Goal: Check status: Check status

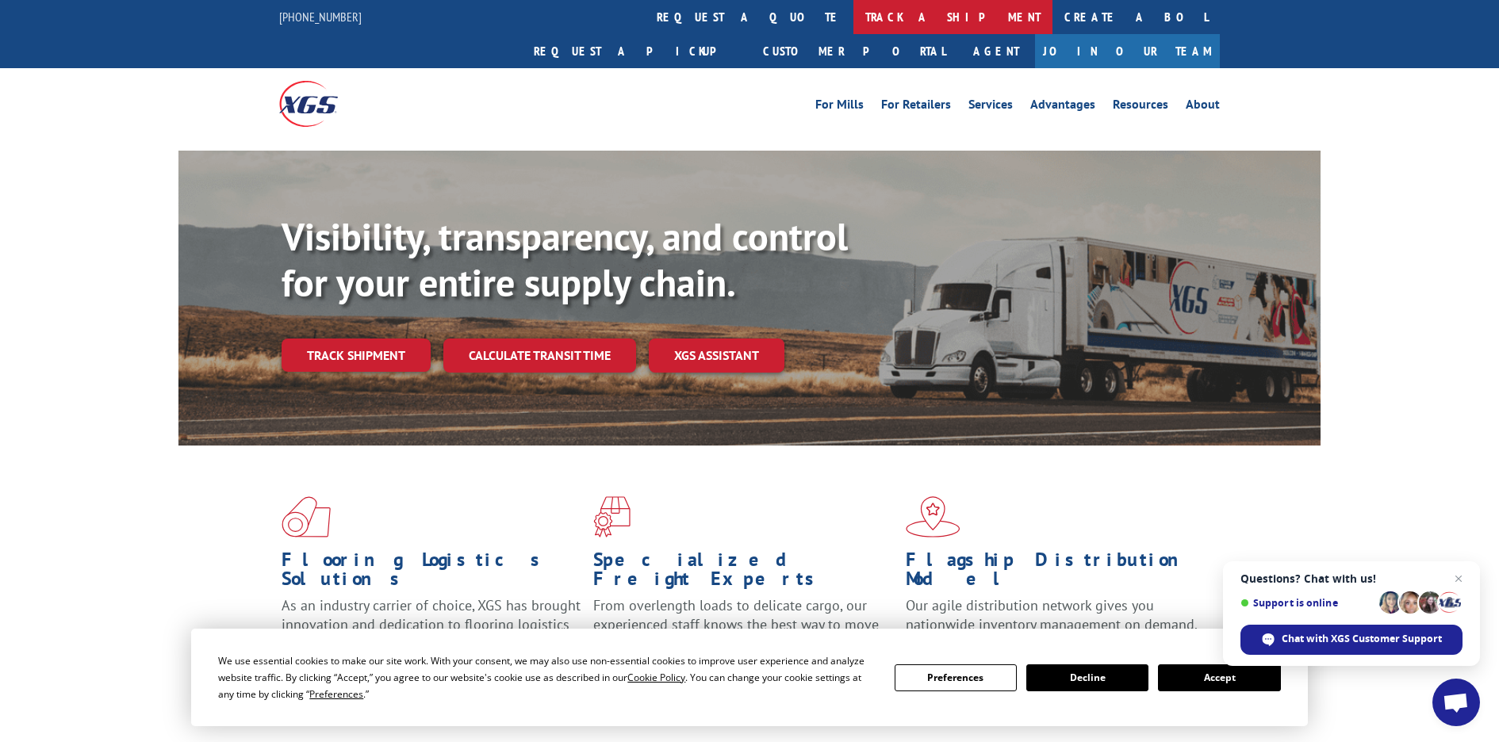
click at [854, 16] on link "track a shipment" at bounding box center [953, 17] width 199 height 34
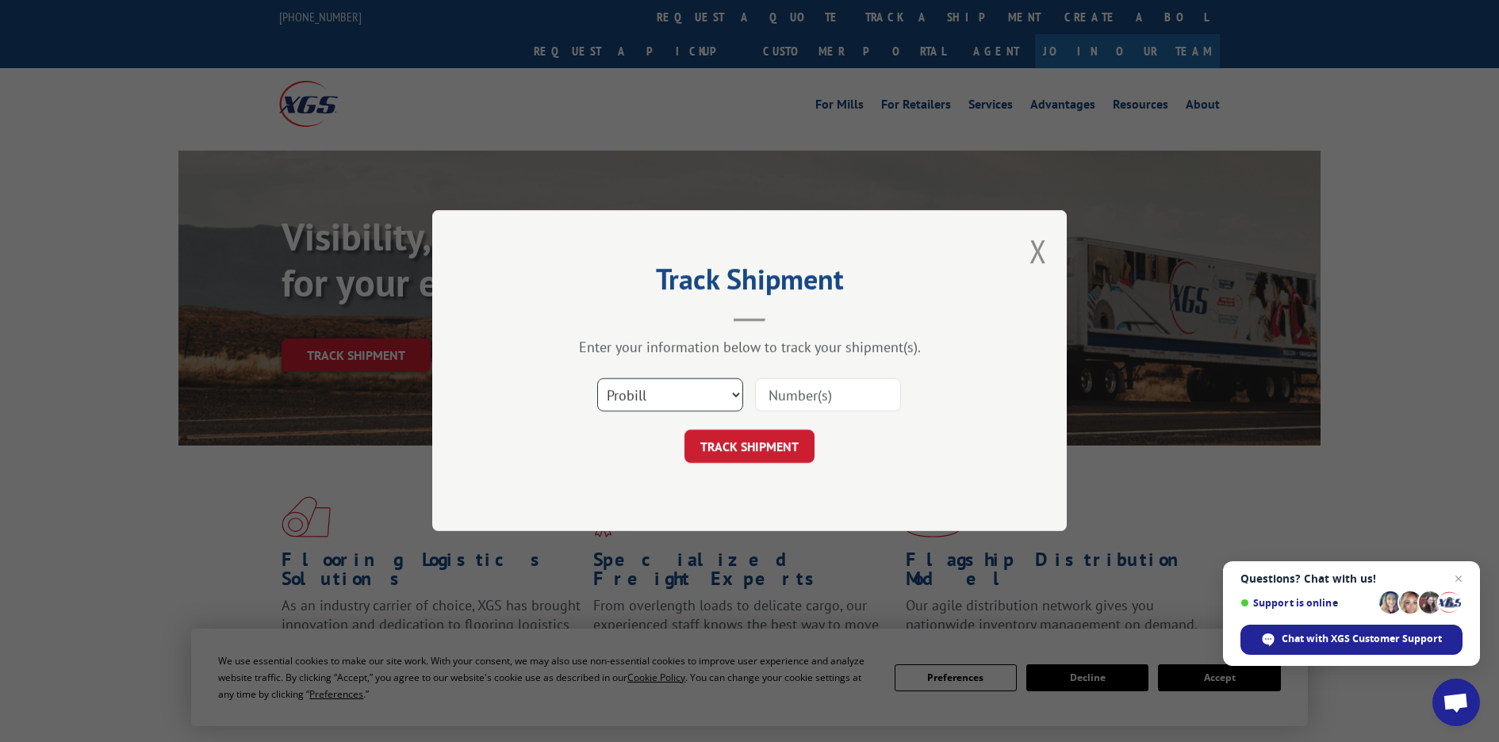
click at [700, 393] on select "Select category... Probill BOL PO" at bounding box center [670, 395] width 146 height 33
select select "po"
click at [597, 379] on select "Select category... Probill BOL PO" at bounding box center [670, 395] width 146 height 33
click at [841, 393] on input at bounding box center [828, 395] width 146 height 33
paste input "14530489"
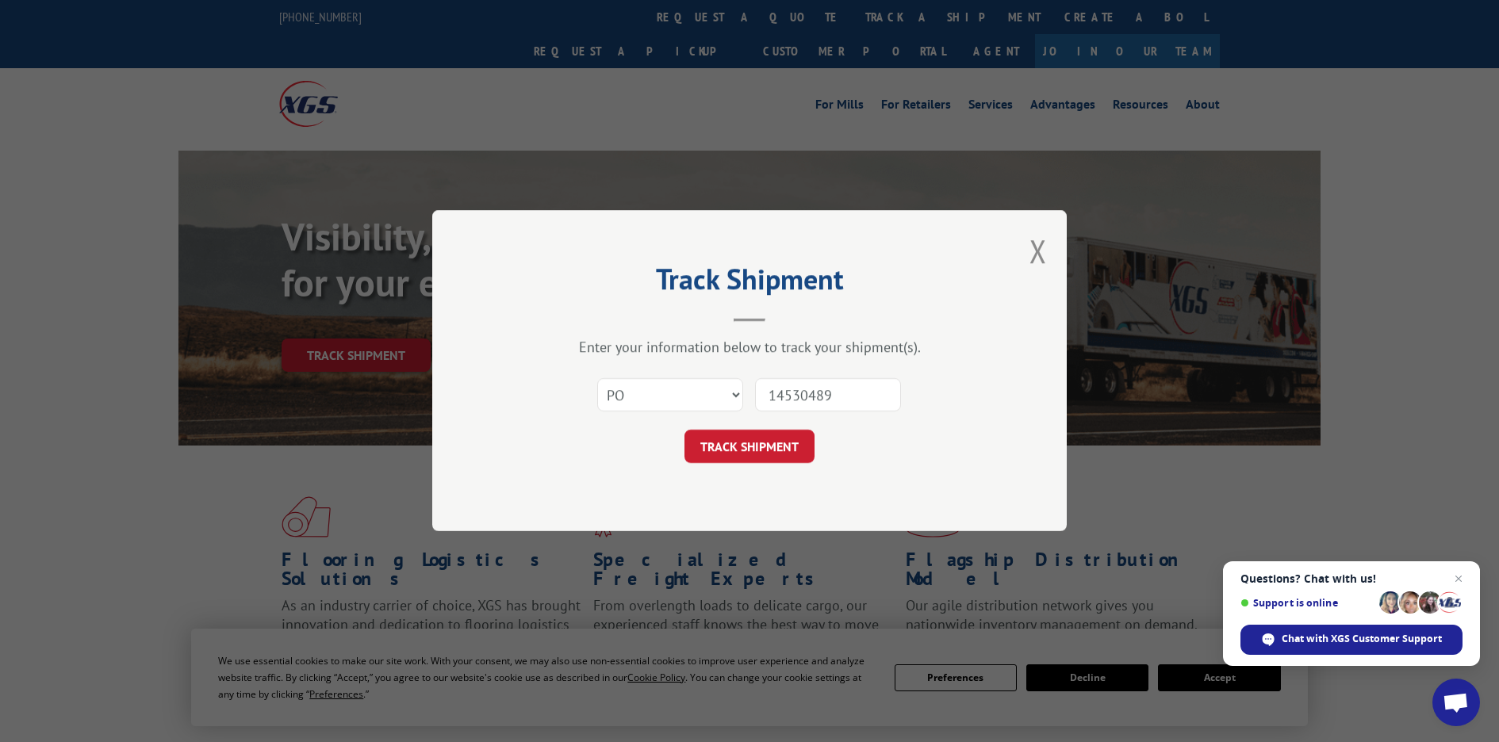
type input "14530489"
click at [685, 431] on button "TRACK SHIPMENT" at bounding box center [750, 447] width 130 height 33
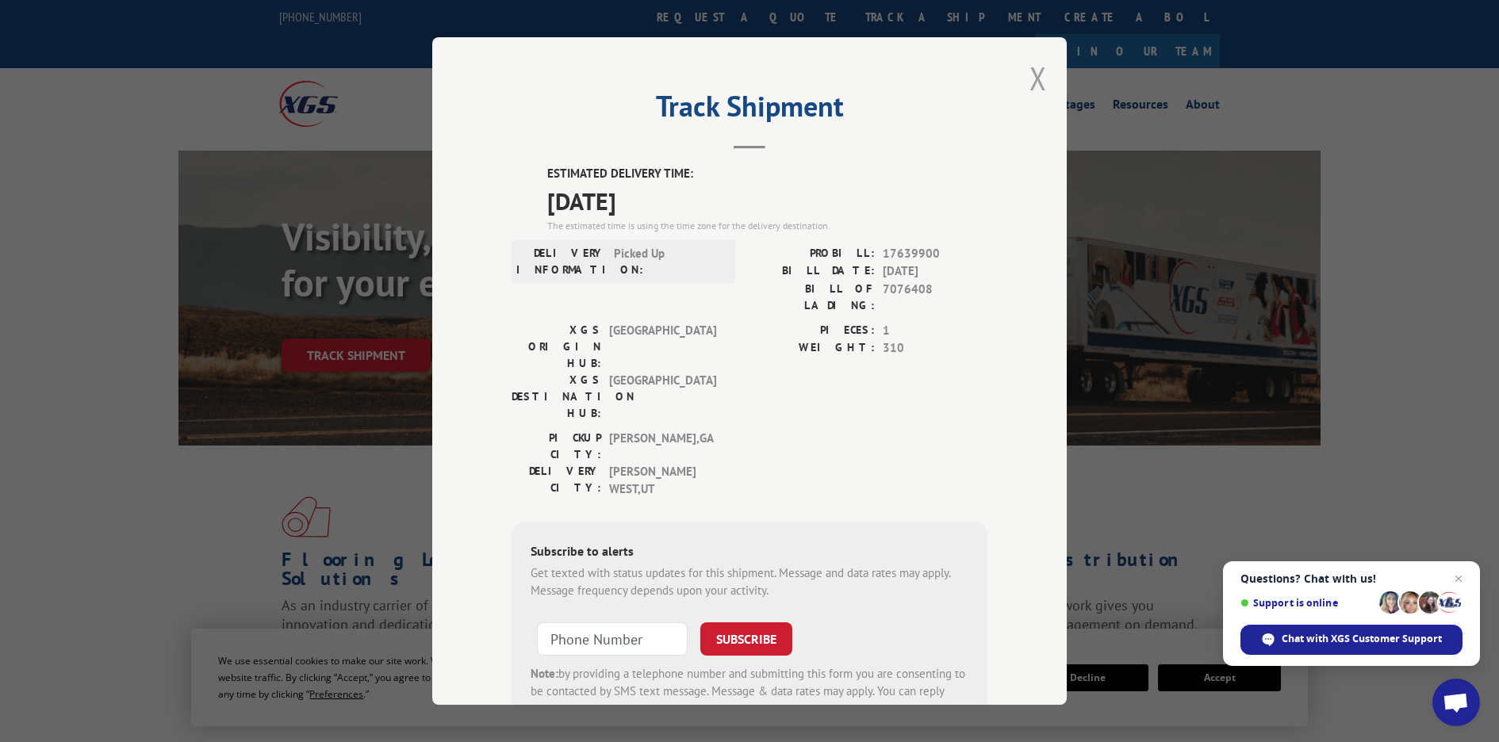
click at [1036, 80] on button "Close modal" at bounding box center [1038, 78] width 17 height 42
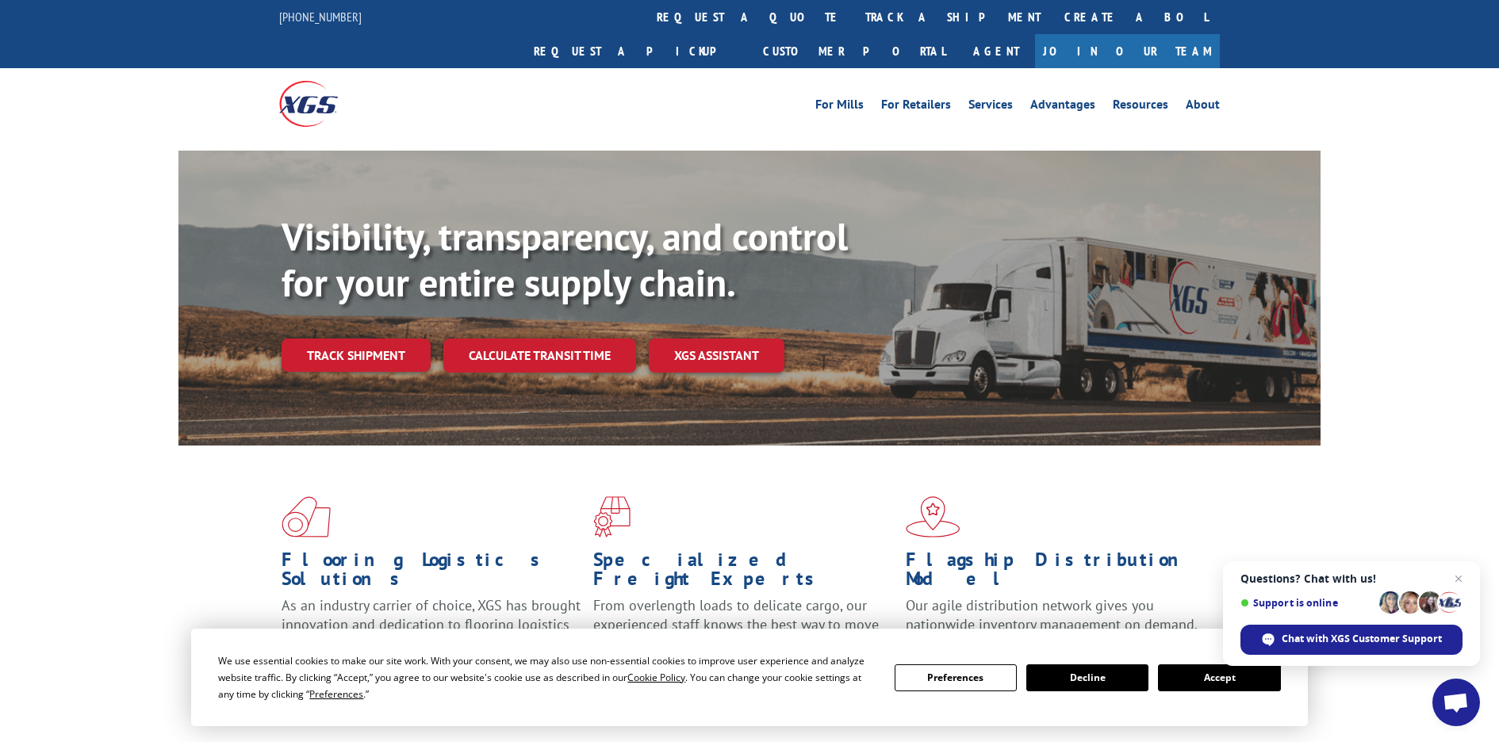
click at [1493, 340] on div "Visibility, transparency, and control for your entire supply chain. Track shipm…" at bounding box center [749, 314] width 1499 height 326
click at [1429, 315] on div "Visibility, transparency, and control for your entire supply chain. Track shipm…" at bounding box center [749, 314] width 1499 height 326
